Goal: Information Seeking & Learning: Understand process/instructions

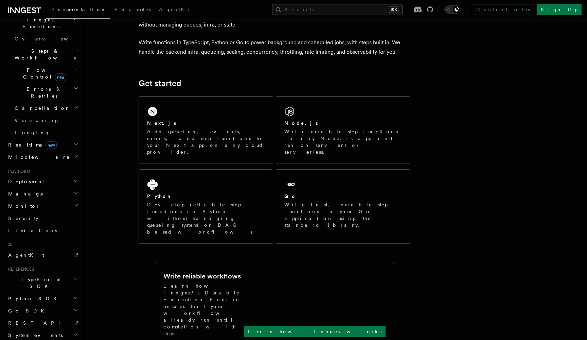
scroll to position [46, 0]
click at [63, 273] on h2 "TypeScript SDK" at bounding box center [42, 282] width 74 height 19
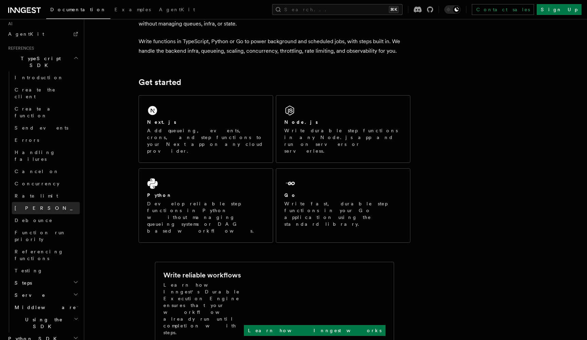
scroll to position [424, 0]
click at [72, 314] on h2 "Using the SDK" at bounding box center [46, 323] width 68 height 19
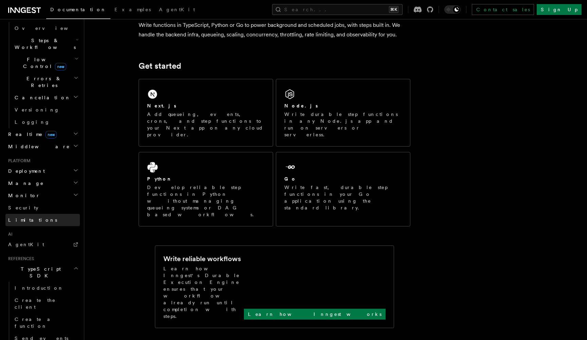
scroll to position [213, 0]
click at [75, 169] on icon "button" at bounding box center [75, 171] width 5 height 5
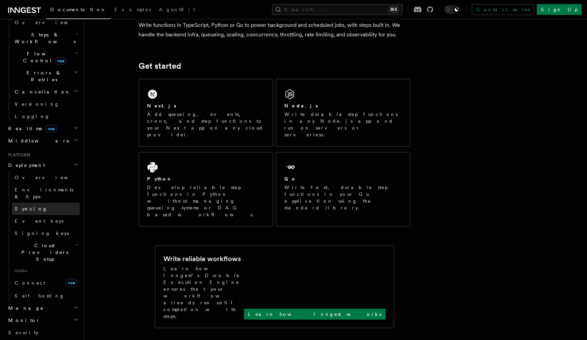
scroll to position [221, 0]
click at [49, 170] on link "Overview" at bounding box center [46, 176] width 68 height 12
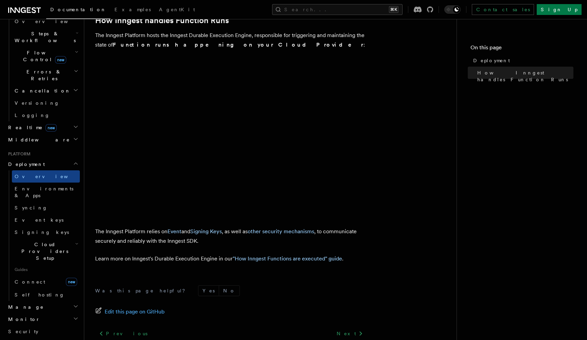
scroll to position [219, 0]
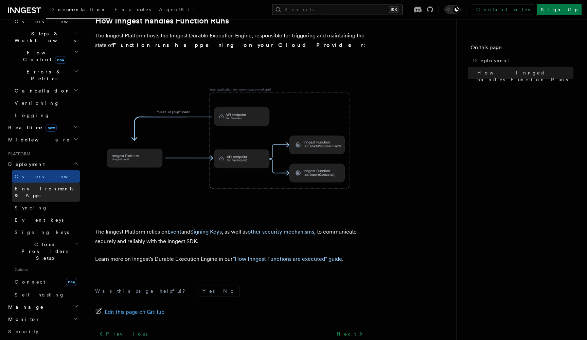
click at [53, 186] on span "Environments & Apps" at bounding box center [44, 192] width 59 height 12
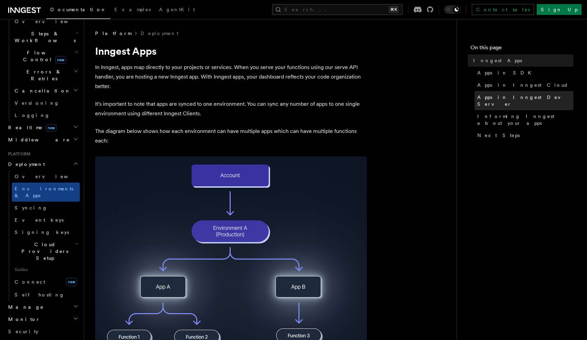
click at [495, 96] on span "Apps in Inngest Dev Server" at bounding box center [525, 101] width 96 height 14
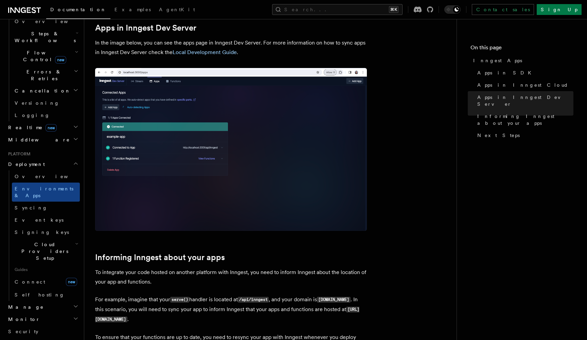
scroll to position [800, 0]
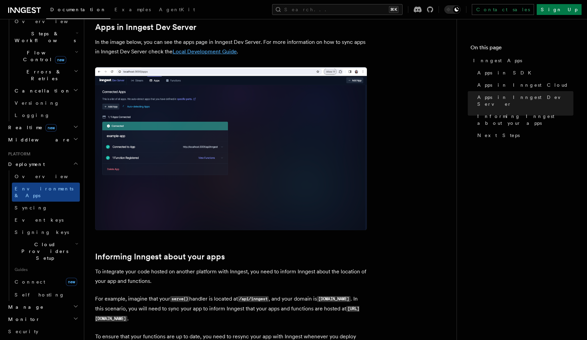
click at [213, 51] on link "Local Development Guide" at bounding box center [205, 51] width 64 height 6
